Goal: Find specific page/section: Find specific page/section

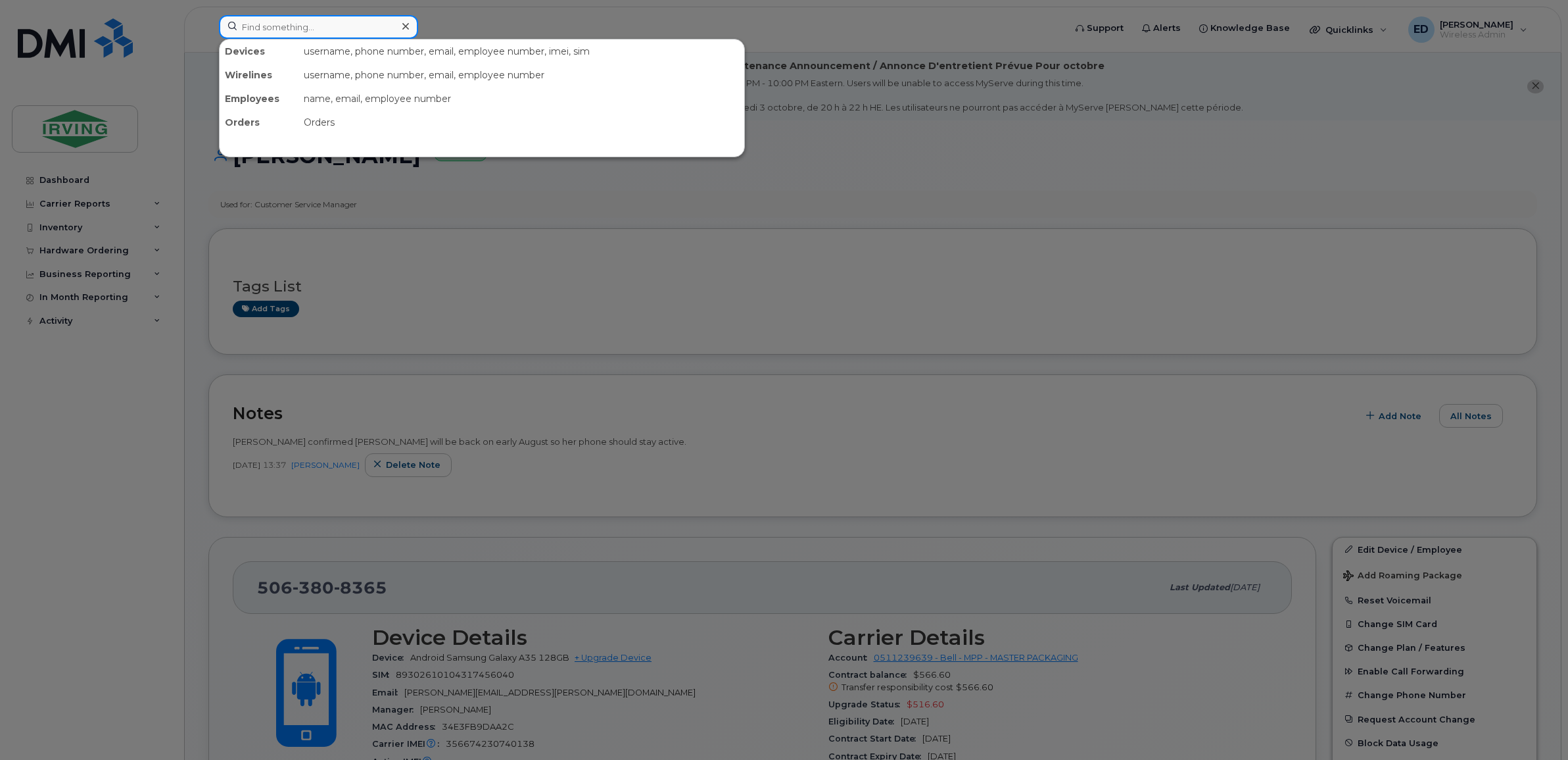
click at [303, 30] on input at bounding box center [318, 27] width 199 height 24
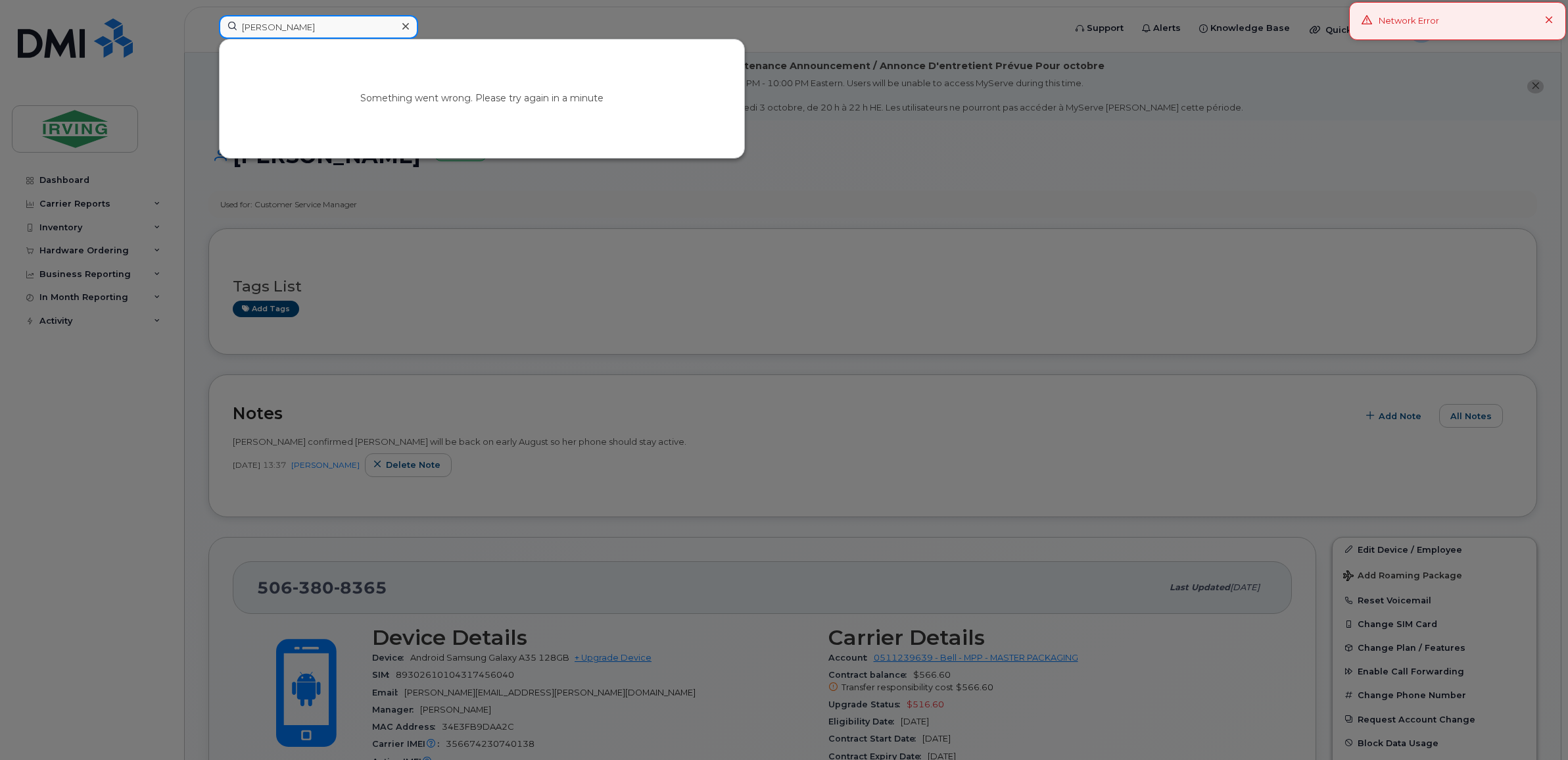
drag, startPoint x: 319, startPoint y: 28, endPoint x: 91, endPoint y: 27, distance: 228.0
click at [208, 27] on div "jay Something went wrong. Please try again in a minute" at bounding box center [637, 30] width 858 height 29
type input "jay"
click at [456, 234] on div at bounding box center [784, 380] width 1568 height 760
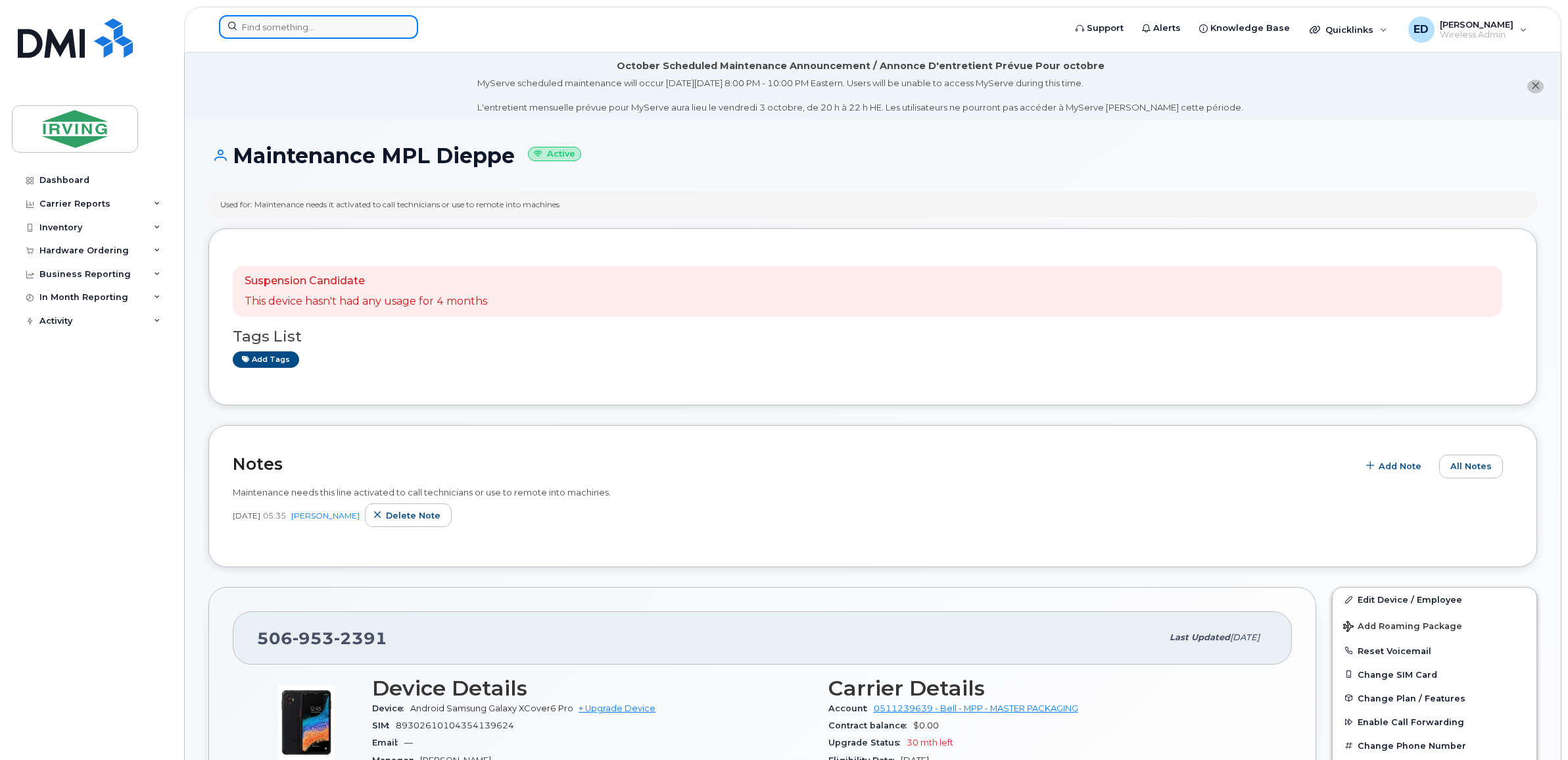
click at [364, 34] on input at bounding box center [318, 27] width 199 height 24
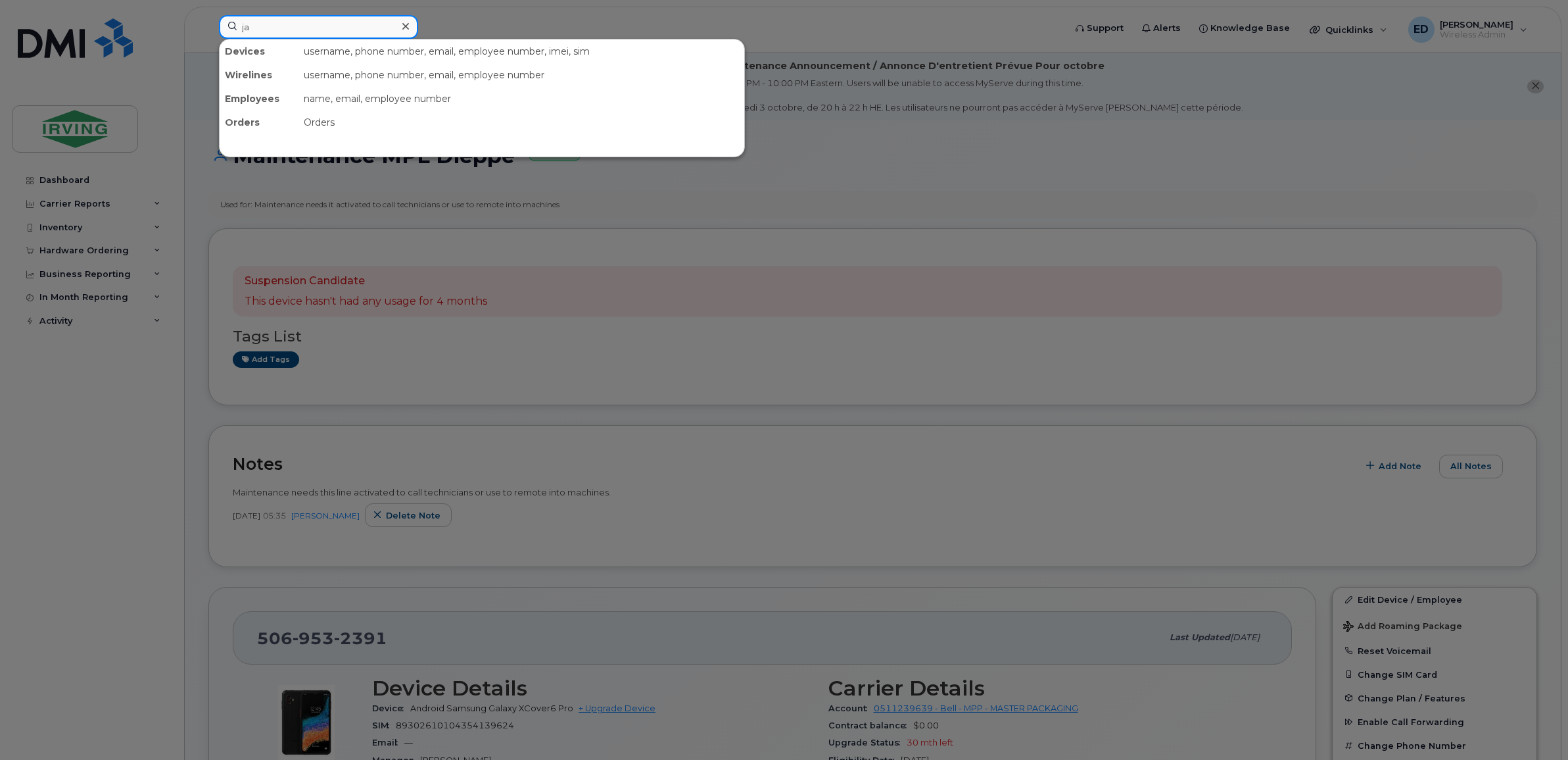
type input "[PERSON_NAME]"
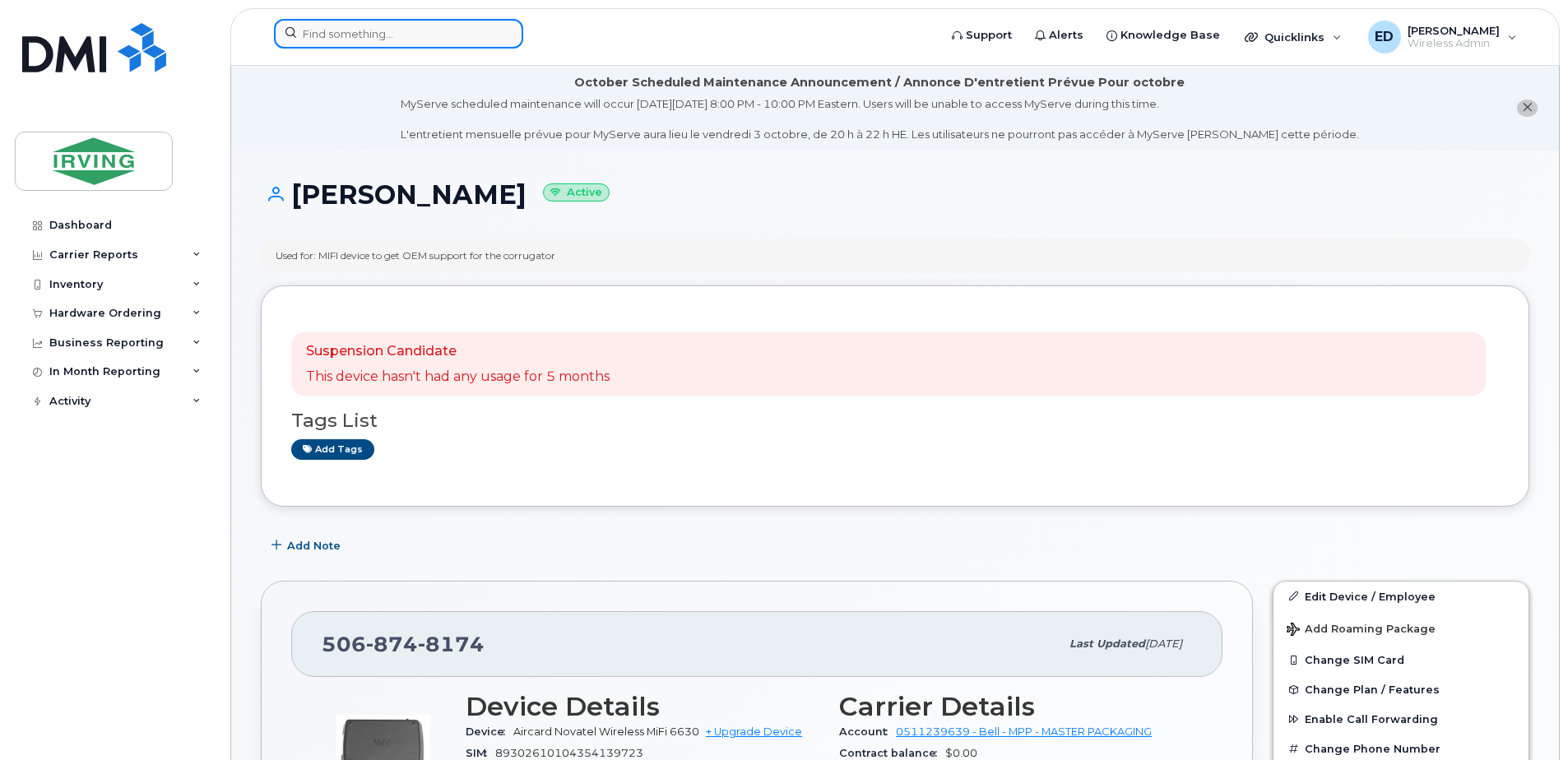
click at [339, 37] on input at bounding box center [398, 34] width 249 height 30
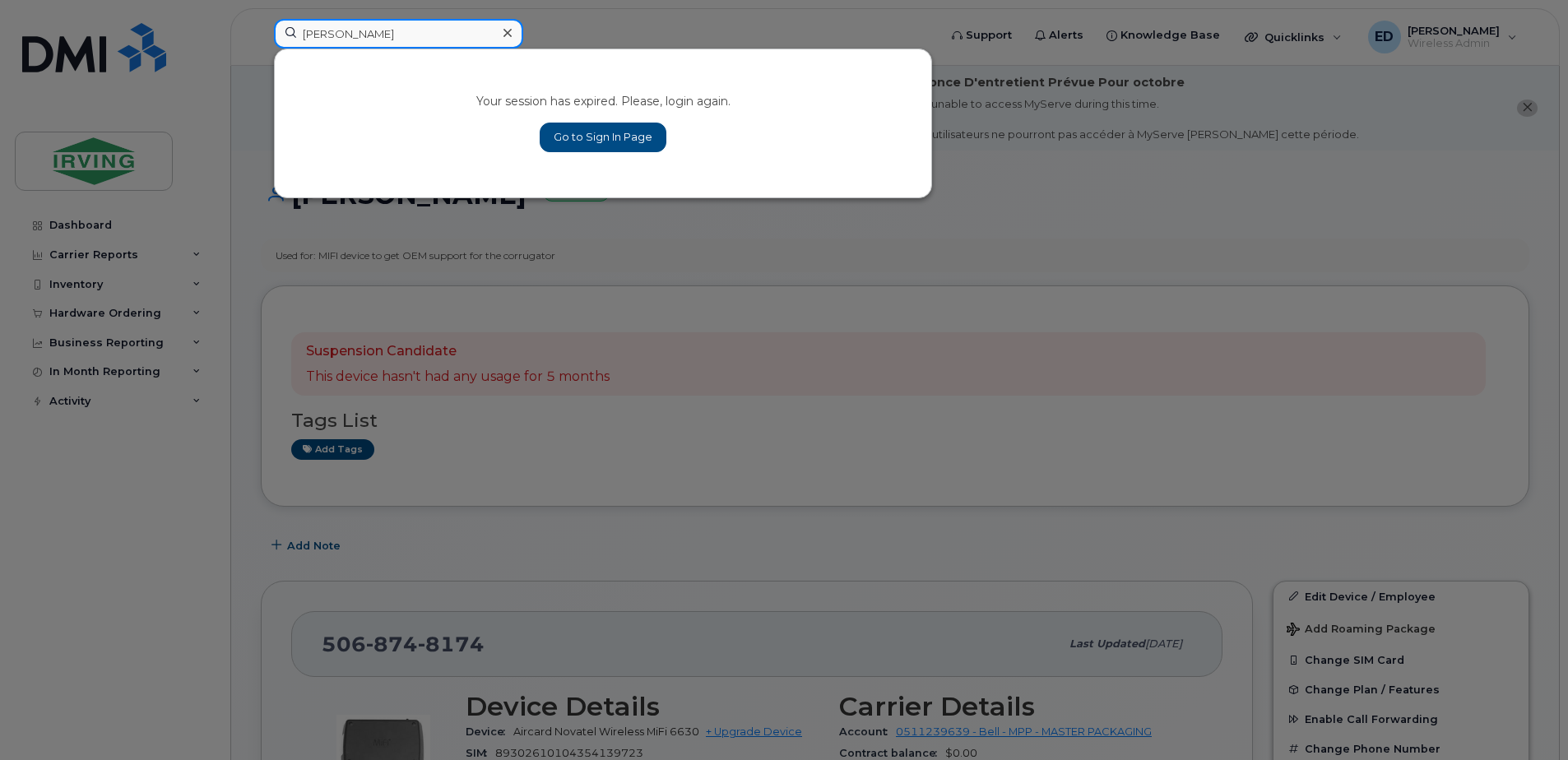
type input "[PERSON_NAME]"
click at [589, 133] on link "Go to Sign In Page" at bounding box center [603, 137] width 127 height 30
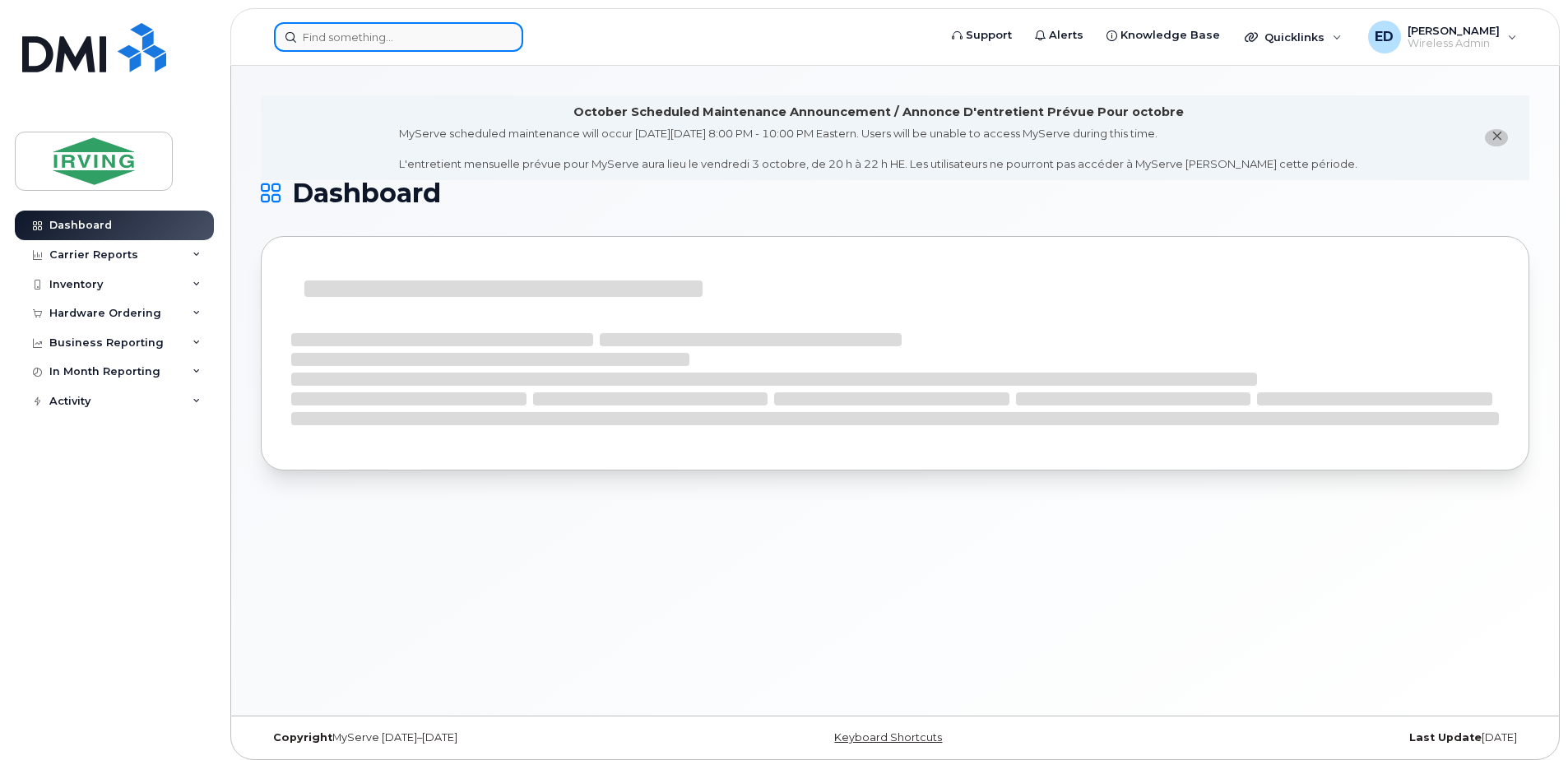
click at [432, 46] on input at bounding box center [398, 37] width 249 height 30
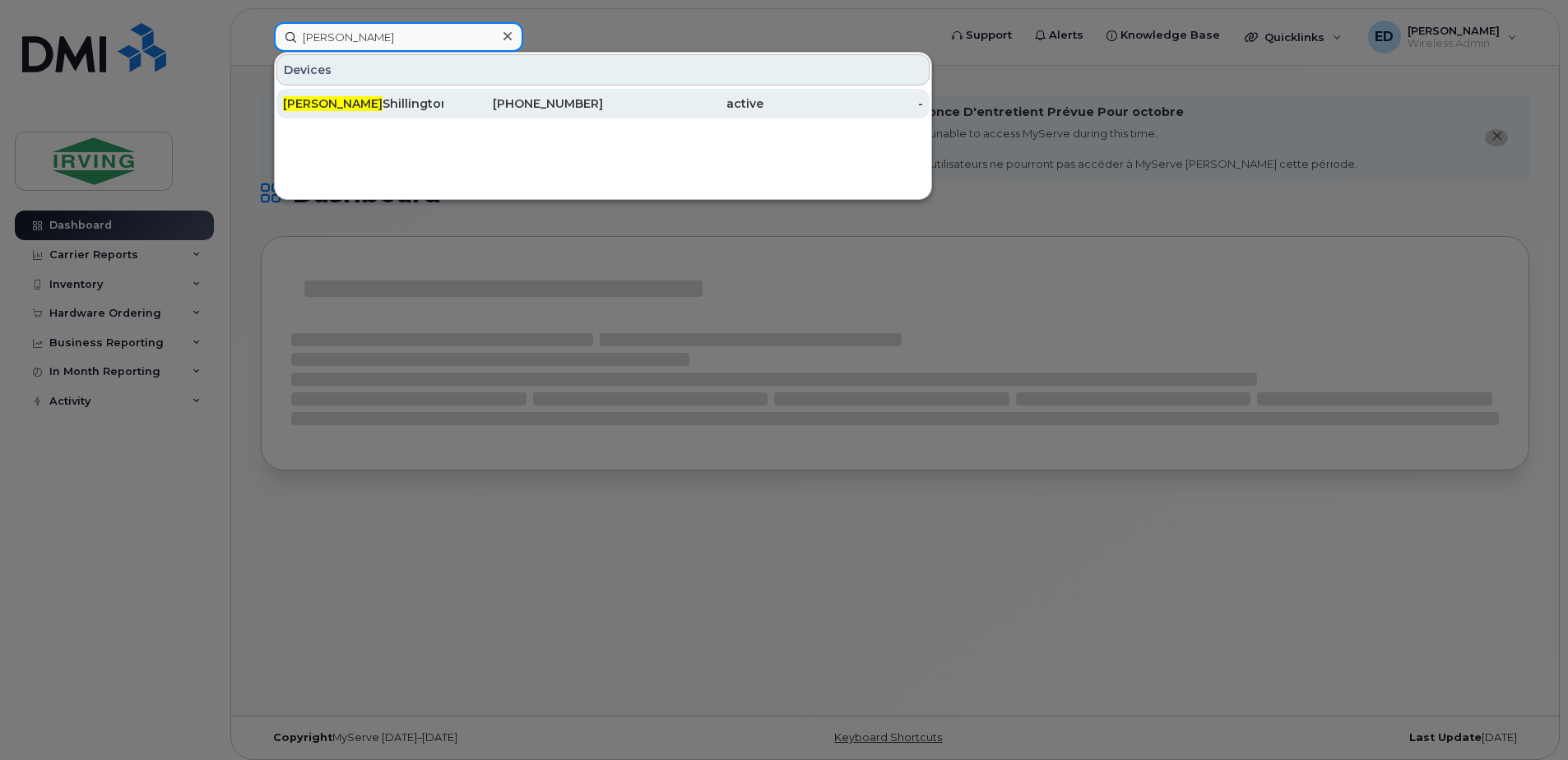
type input "[PERSON_NAME]"
click at [352, 104] on div "Jay Shillington" at bounding box center [363, 103] width 161 height 17
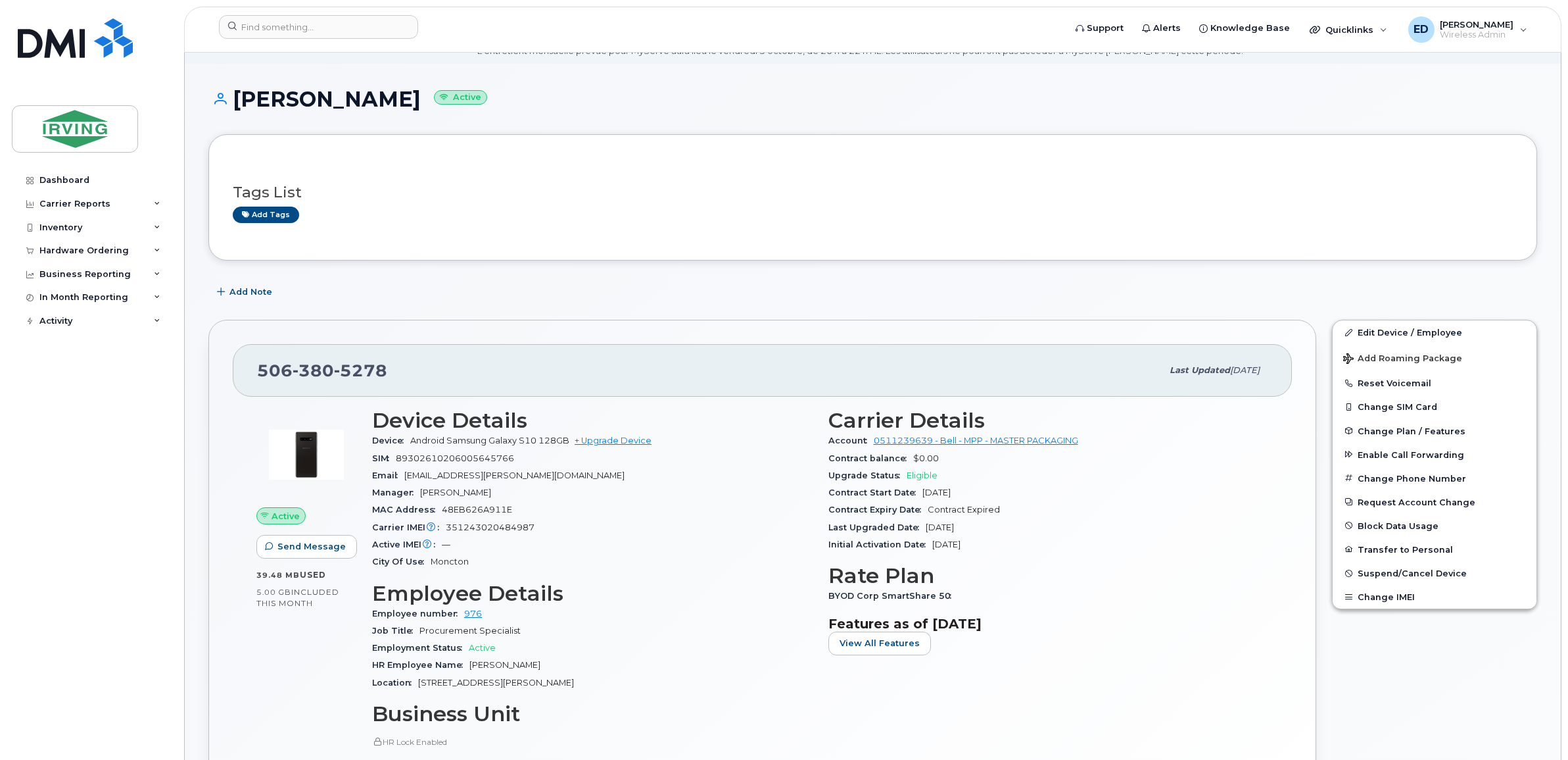
scroll to position [82, 0]
